Goal: Navigation & Orientation: Find specific page/section

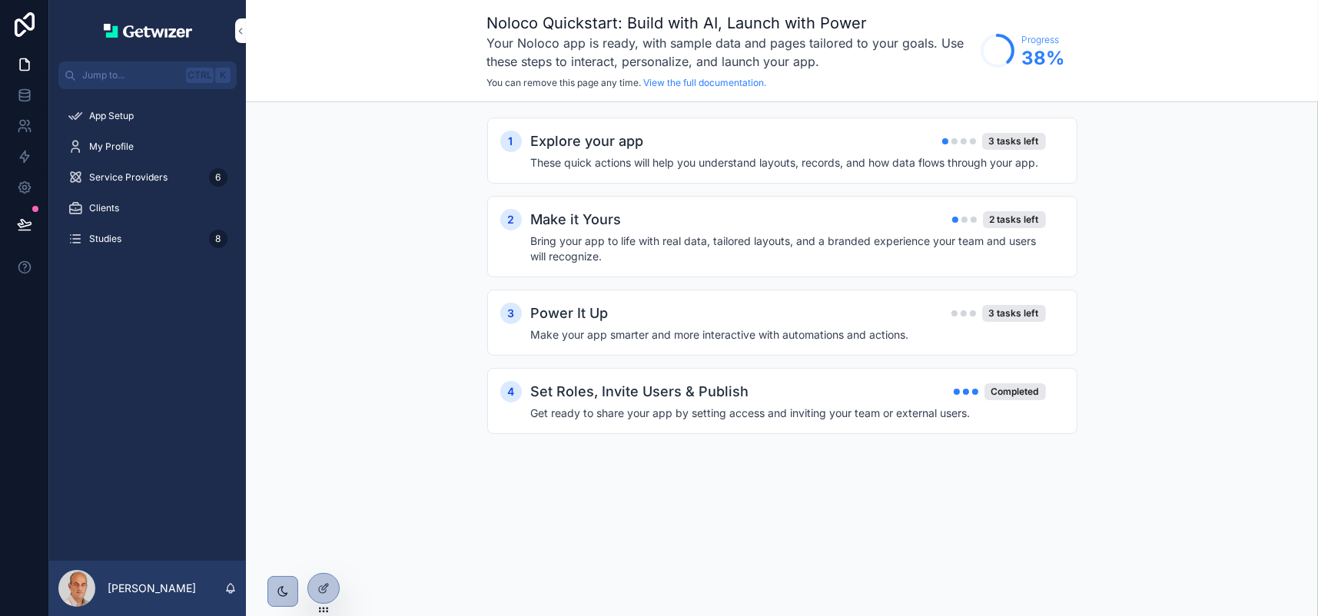
click at [143, 400] on div "App Setup My Profile Service Providers 6 Clients Studies 8" at bounding box center [147, 325] width 197 height 472
click at [325, 592] on icon at bounding box center [323, 589] width 12 height 12
click at [32, 103] on icon at bounding box center [24, 95] width 15 height 15
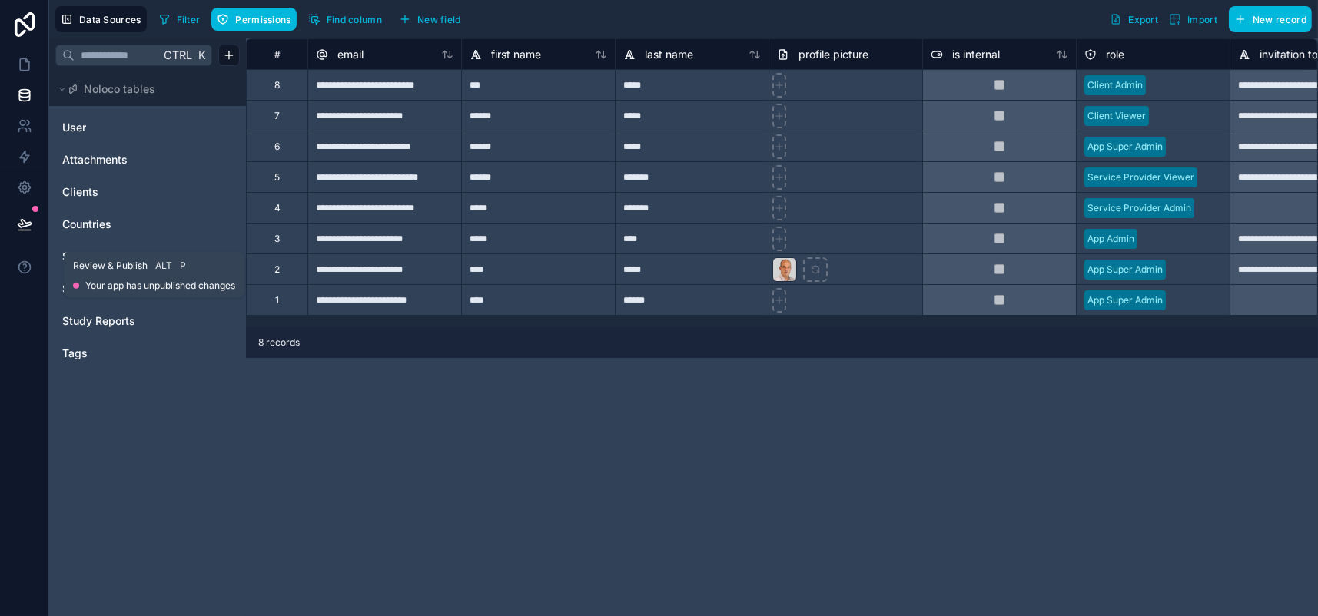
click at [31, 228] on icon at bounding box center [24, 224] width 13 height 8
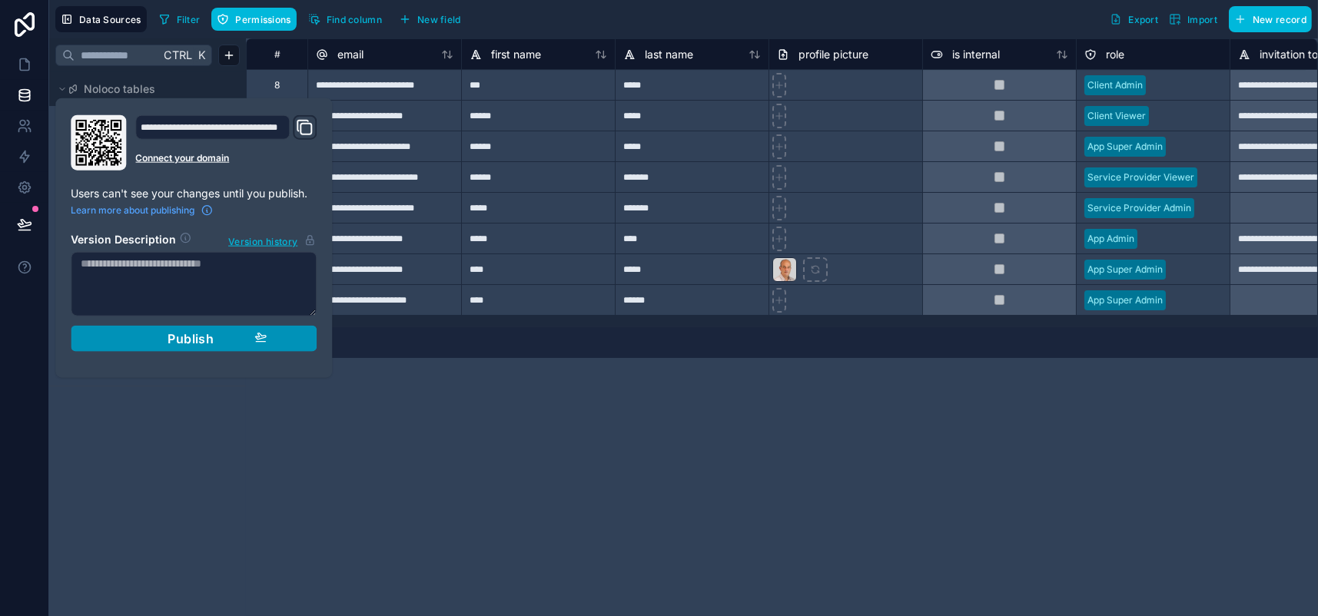
click at [214, 347] on span "Publish" at bounding box center [191, 338] width 46 height 15
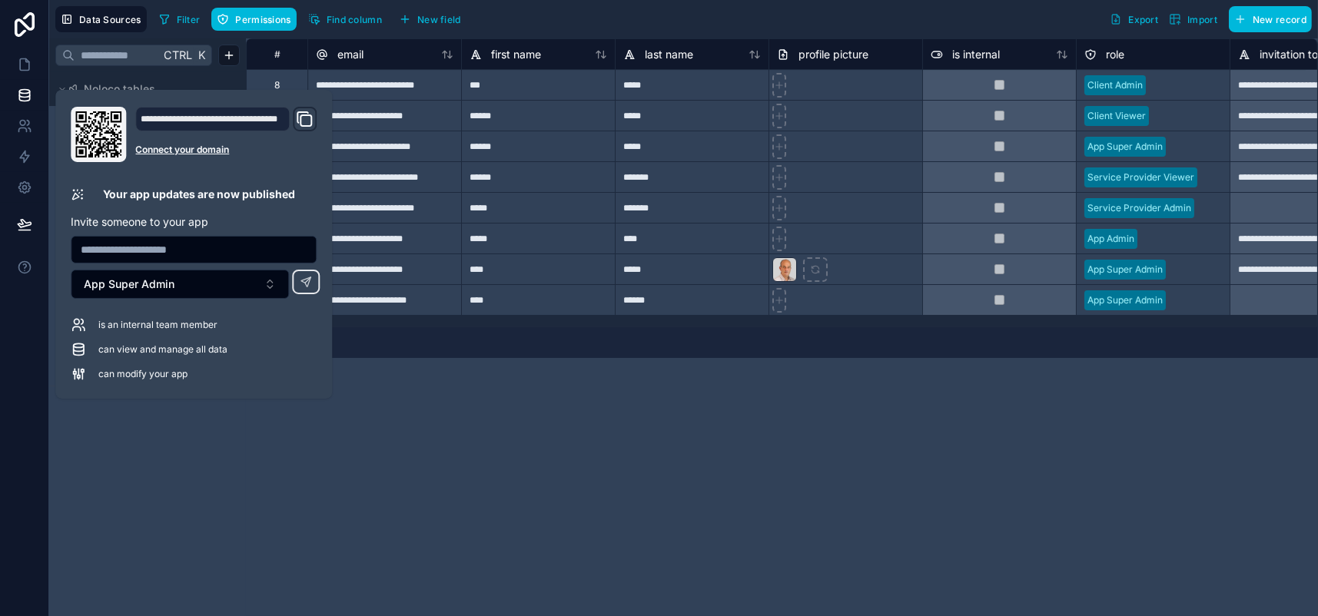
click at [389, 525] on div "**********" at bounding box center [782, 327] width 1072 height 578
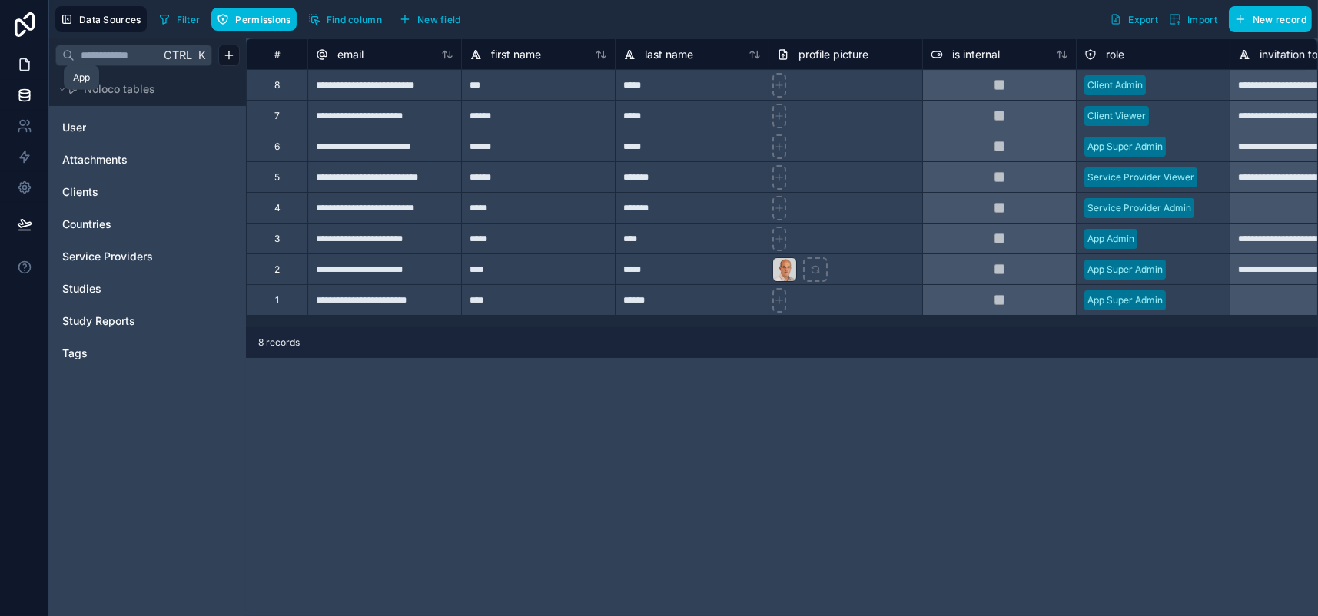
click at [27, 71] on icon at bounding box center [24, 65] width 9 height 12
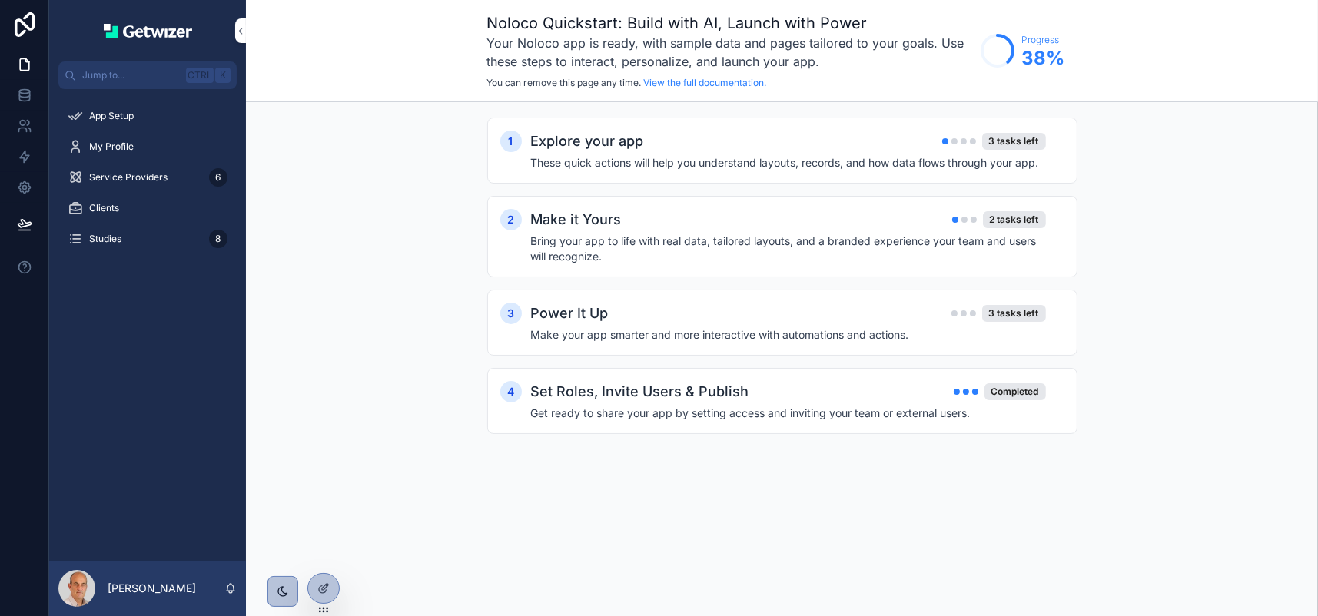
click at [134, 122] on span "App Setup" at bounding box center [111, 116] width 45 height 12
click at [125, 153] on span "My Profile" at bounding box center [111, 147] width 45 height 12
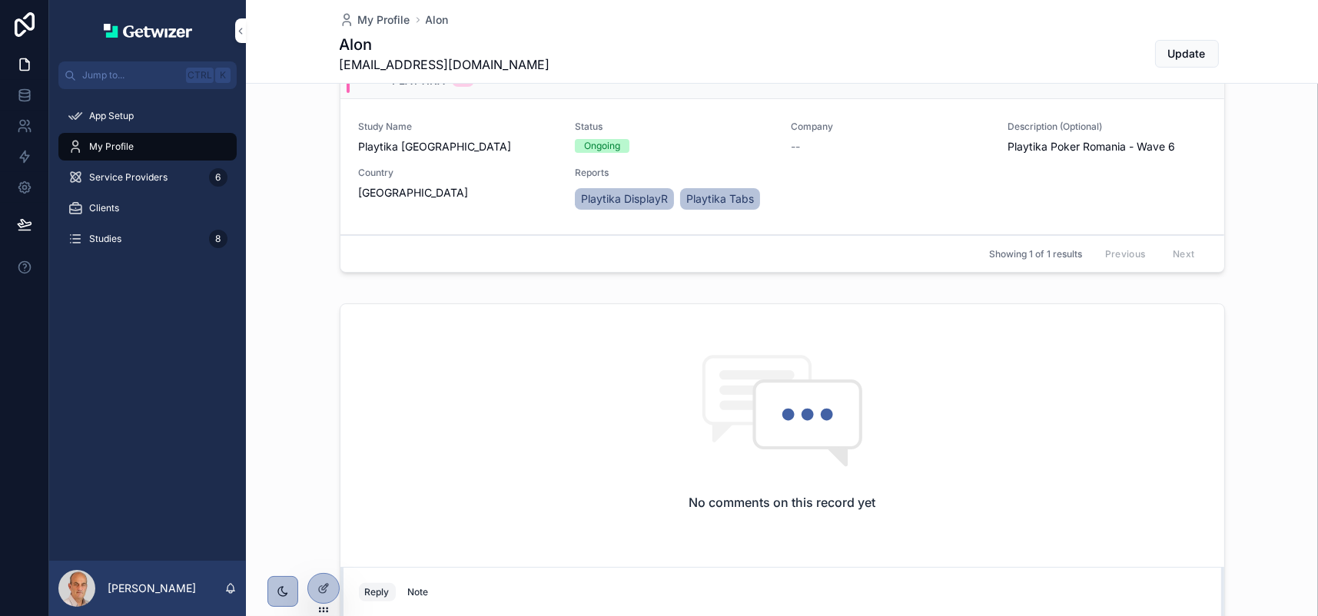
scroll to position [311, 0]
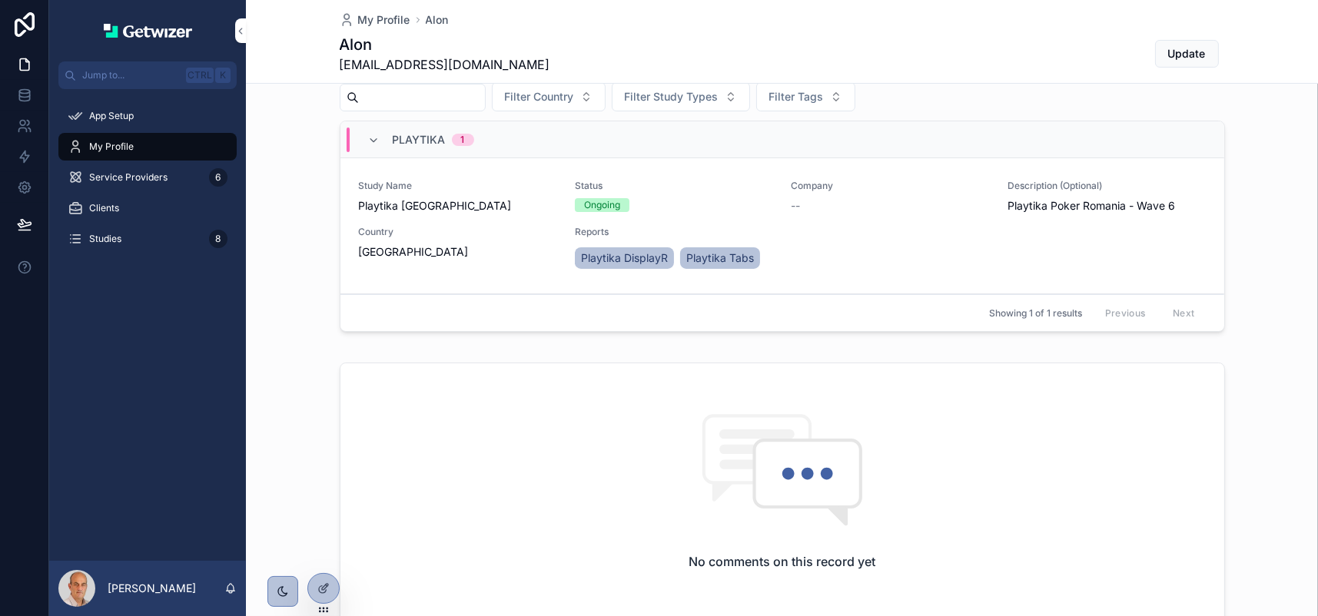
click at [168, 184] on span "Service Providers" at bounding box center [128, 177] width 78 height 12
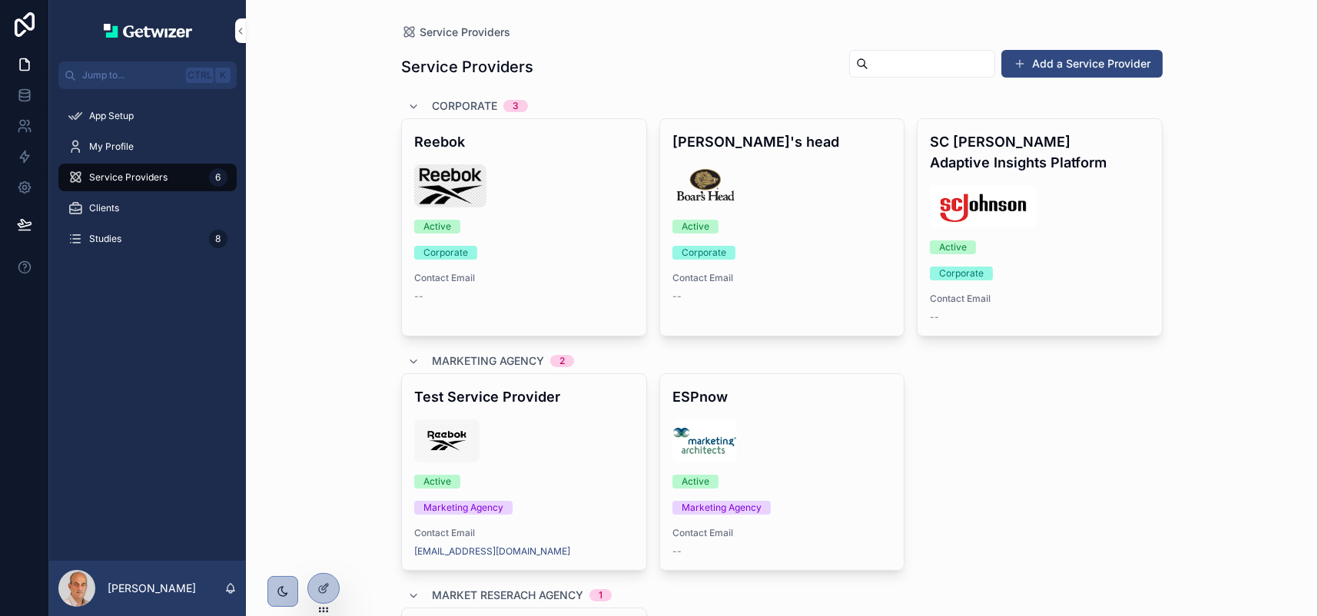
click at [102, 221] on div "Clients" at bounding box center [148, 208] width 160 height 25
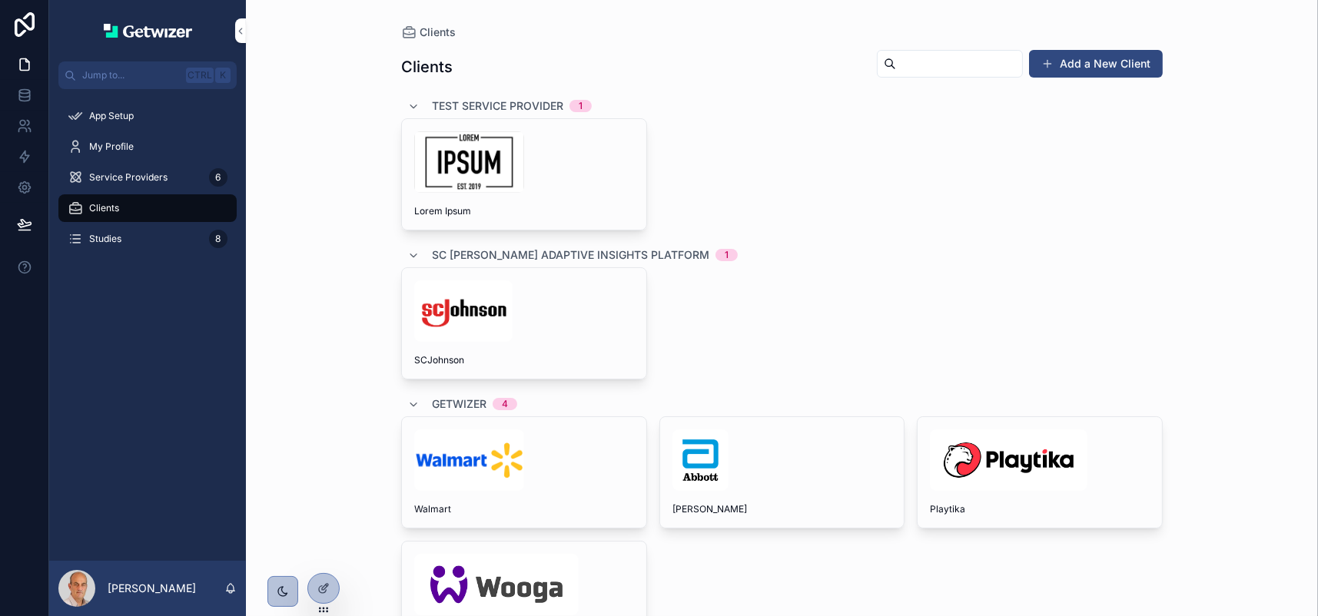
click at [107, 251] on div "Studies 8" at bounding box center [148, 239] width 160 height 25
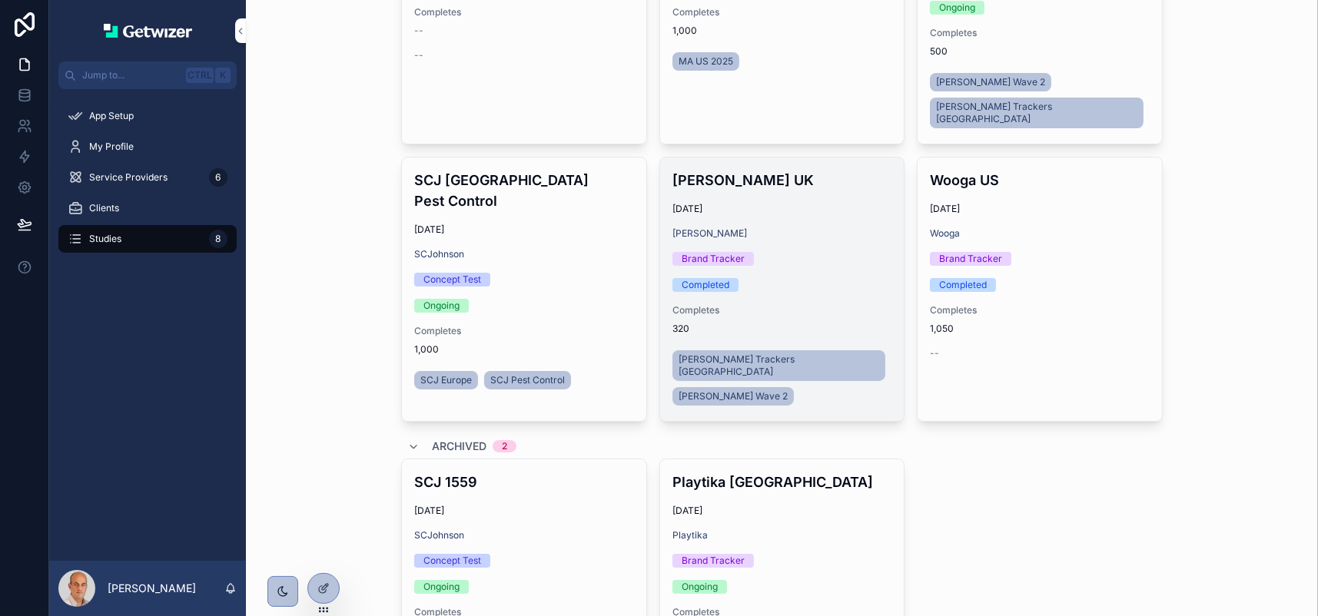
scroll to position [333, 0]
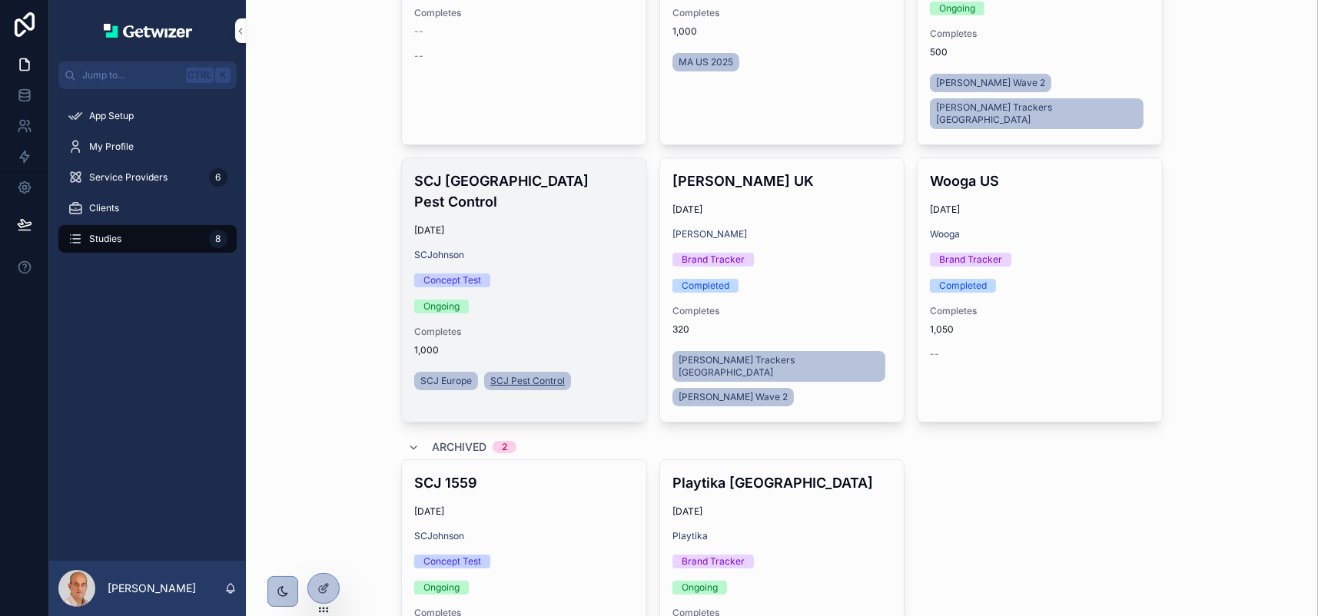
click at [555, 387] on span "SCJ Pest Control" at bounding box center [527, 381] width 75 height 12
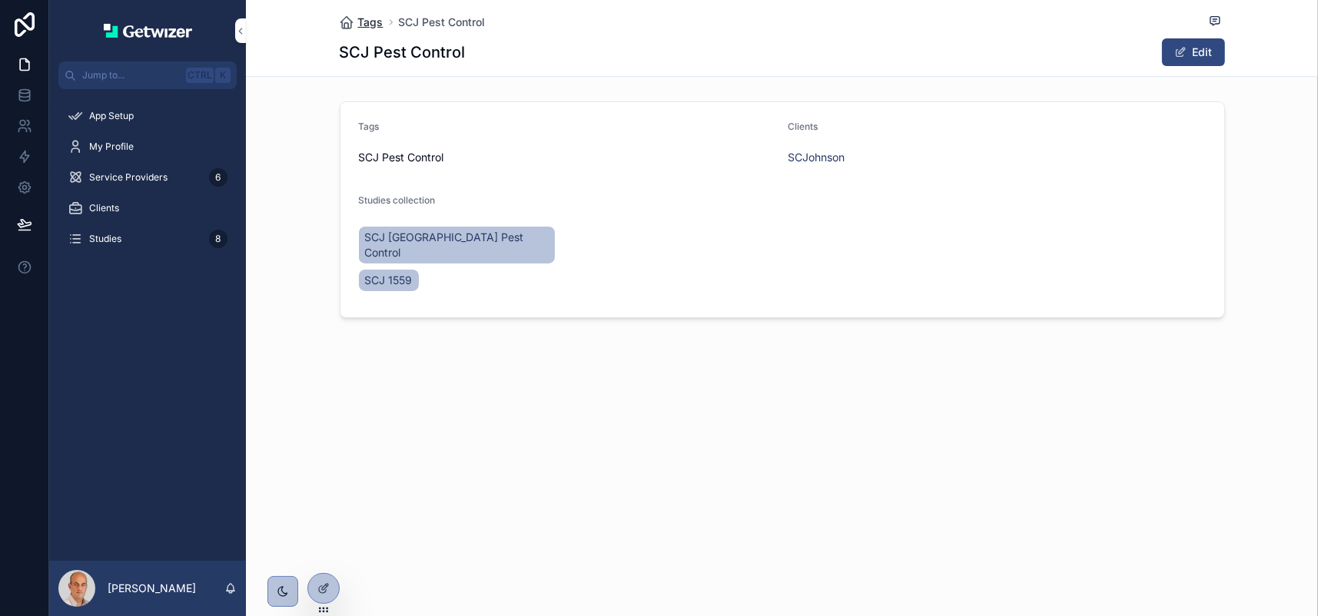
click at [358, 28] on span "Tags" at bounding box center [370, 22] width 25 height 15
